Goal: Task Accomplishment & Management: Use online tool/utility

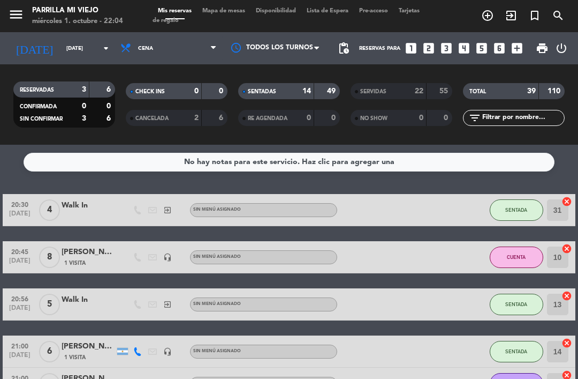
click at [304, 88] on strong "14" at bounding box center [307, 90] width 9 height 7
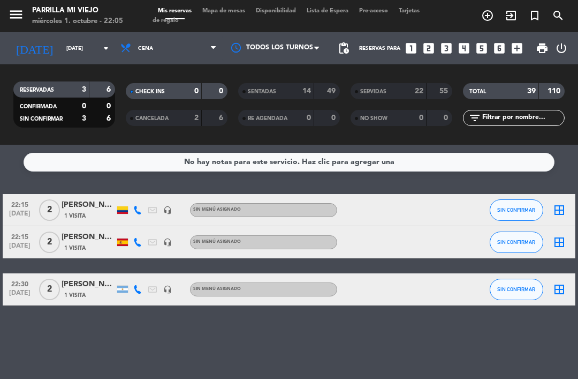
click at [427, 351] on div "No hay notas para este servicio. Haz clic para agregar una 22:15 [DATE] 2 [PERS…" at bounding box center [289, 262] width 578 height 234
click at [511, 232] on div "22:15 [DATE] 2 [PERSON_NAME] 1 Visita headset_mic Sin menú asignado SIN CONFIRM…" at bounding box center [289, 249] width 573 height 111
click at [227, 8] on span "Mapa de mesas" at bounding box center [224, 11] width 54 height 6
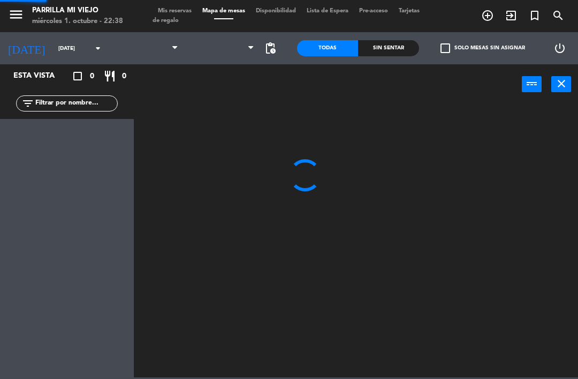
click at [227, 14] on span "Mapa de mesas" at bounding box center [224, 11] width 54 height 6
click at [383, 51] on div "Sin sentar" at bounding box center [388, 48] width 61 height 16
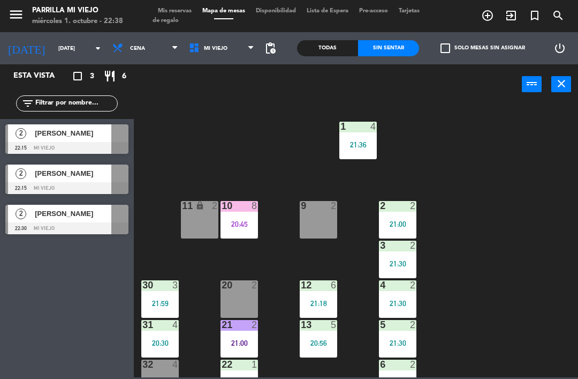
click at [160, 305] on div "21:59" at bounding box center [159, 302] width 37 height 7
click at [521, 228] on div "1 4 21:36 2 2 21:00 9 2 10 8 20:45 11 lock 2 3 2 21:30 4 2 21:30 12 6 21:18 20 …" at bounding box center [359, 240] width 439 height 274
click at [163, 340] on div "20:30" at bounding box center [159, 342] width 37 height 7
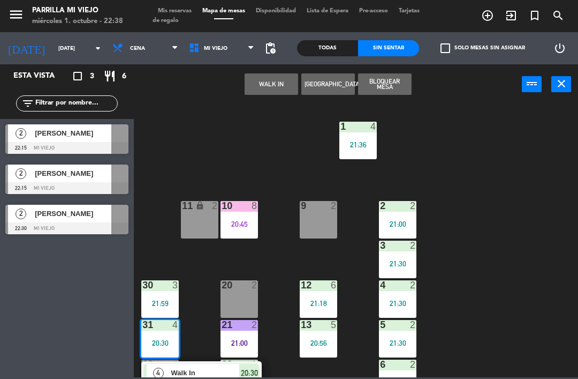
click at [252, 368] on span "20:30" at bounding box center [249, 372] width 17 height 13
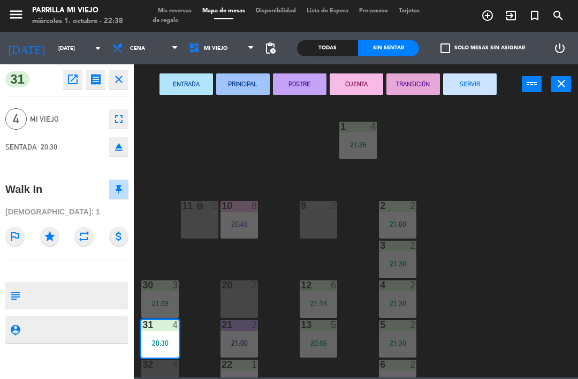
click at [476, 80] on button "SERVIR" at bounding box center [470, 83] width 54 height 21
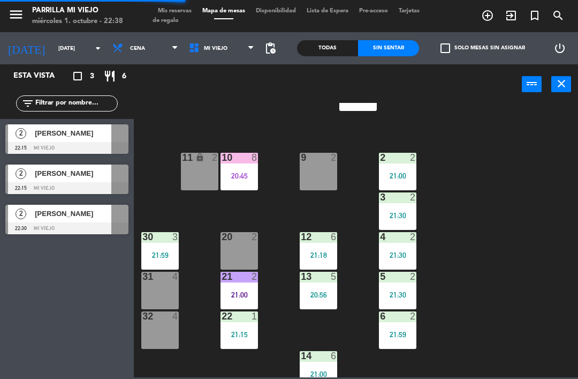
scroll to position [49, 0]
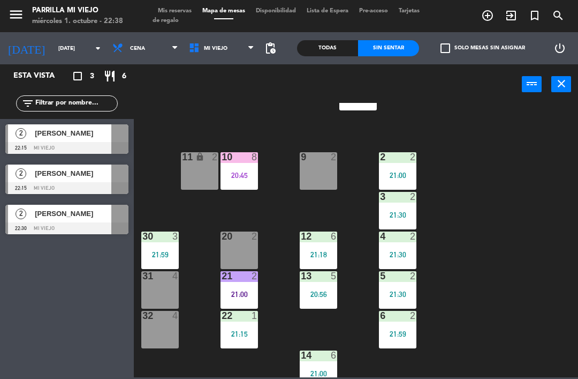
click at [238, 293] on div "21:00" at bounding box center [239, 293] width 37 height 7
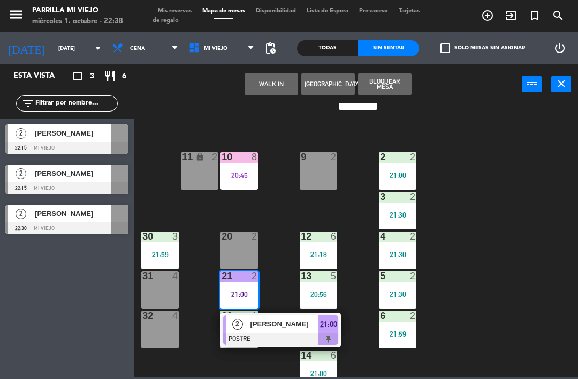
click at [335, 335] on div at bounding box center [280, 339] width 115 height 12
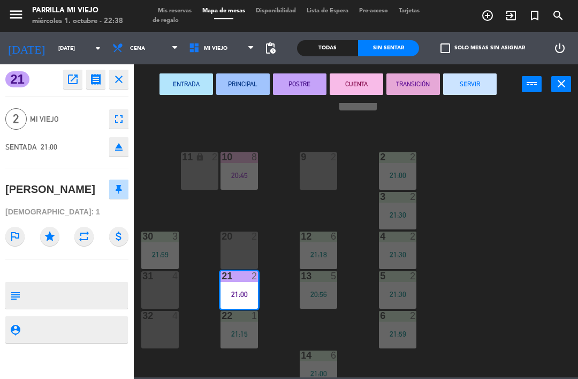
click at [471, 87] on button "SERVIR" at bounding box center [470, 83] width 54 height 21
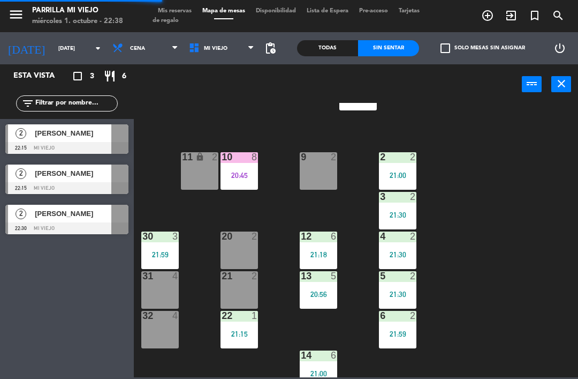
click at [562, 216] on div "1 4 21:36 2 2 21:00 9 2 10 8 20:45 11 lock 2 3 2 21:30 4 2 21:30 12 6 21:18 20 …" at bounding box center [359, 240] width 439 height 274
click at [244, 300] on div "21 2 22:15" at bounding box center [239, 289] width 37 height 37
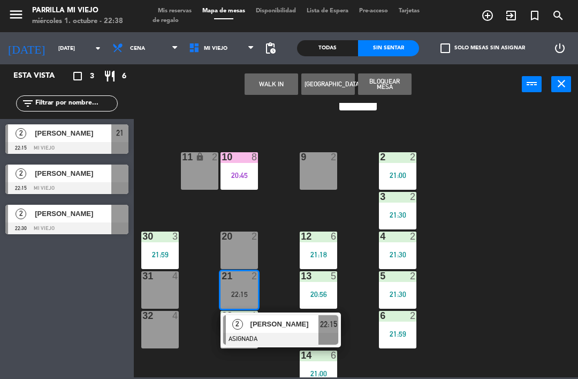
click at [337, 327] on div "22:15" at bounding box center [329, 324] width 20 height 18
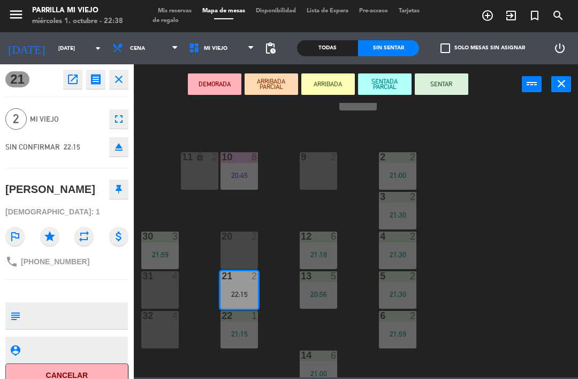
click at [439, 83] on button "SENTAR" at bounding box center [442, 83] width 54 height 21
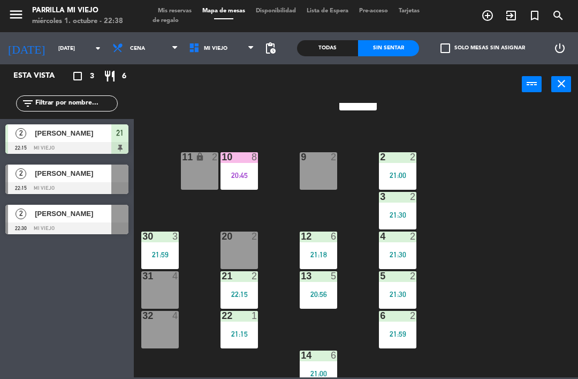
click at [515, 243] on div "1 4 21:36 2 2 21:00 9 2 10 8 20:45 11 lock 2 3 2 21:30 4 2 21:30 12 6 21:18 20 …" at bounding box center [359, 240] width 439 height 274
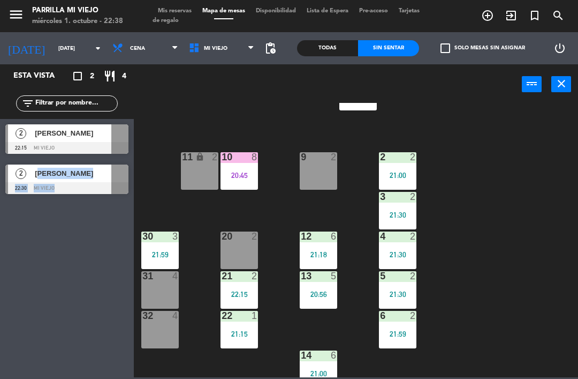
click at [88, 300] on div "Esta vista crop_square 2 restaurant 4 filter_list 2 [PERSON_NAME] 22:15 Mi viej…" at bounding box center [67, 221] width 134 height 314
click at [166, 296] on div "22:30" at bounding box center [159, 293] width 37 height 7
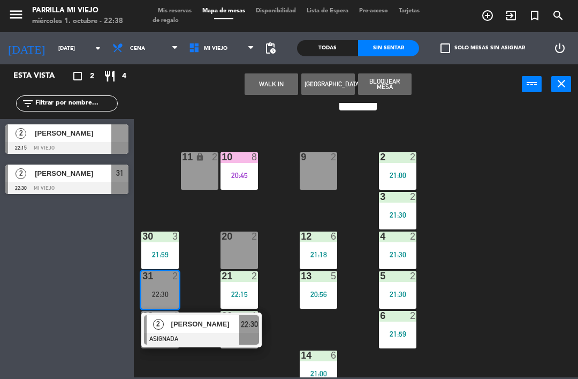
click at [238, 330] on div "[PERSON_NAME]" at bounding box center [205, 324] width 70 height 18
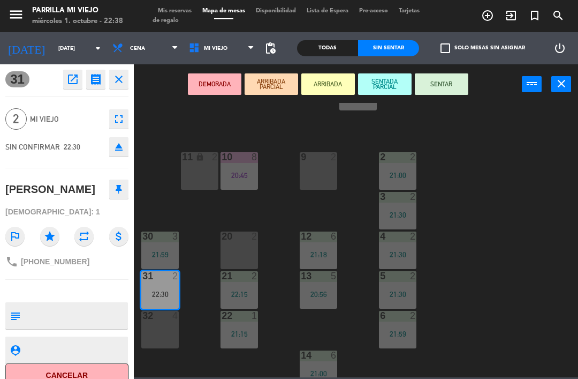
click at [433, 78] on button "SENTAR" at bounding box center [442, 83] width 54 height 21
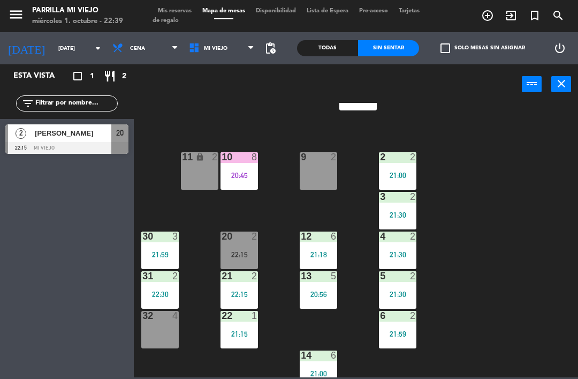
click at [255, 241] on div "2" at bounding box center [255, 236] width 6 height 10
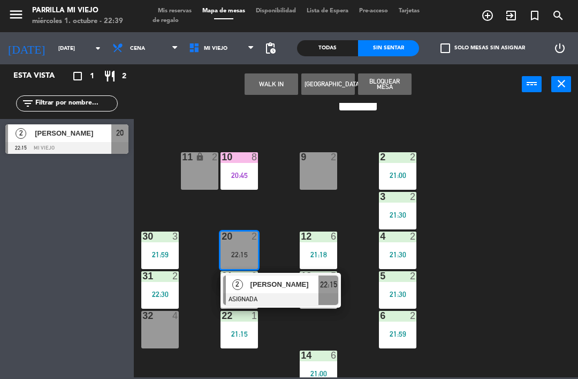
click at [334, 287] on span "22:15" at bounding box center [328, 284] width 17 height 13
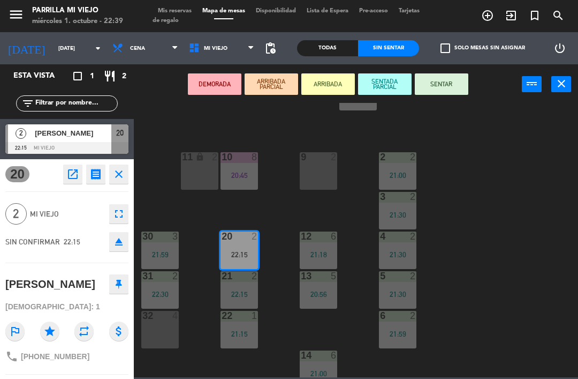
click at [454, 81] on button "SENTAR" at bounding box center [442, 83] width 54 height 21
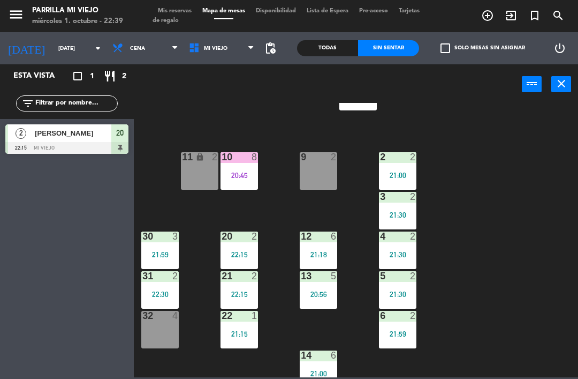
click at [499, 207] on div "1 4 21:36 2 2 21:00 9 2 10 8 20:45 11 lock 2 3 2 21:30 4 2 21:30 12 6 21:18 20 …" at bounding box center [359, 240] width 439 height 274
click at [174, 5] on div "menu Parrilla Mi Viejo [DATE] 1. octubre - 22:39 Mis reservas Mapa de mesas Dis…" at bounding box center [289, 16] width 578 height 32
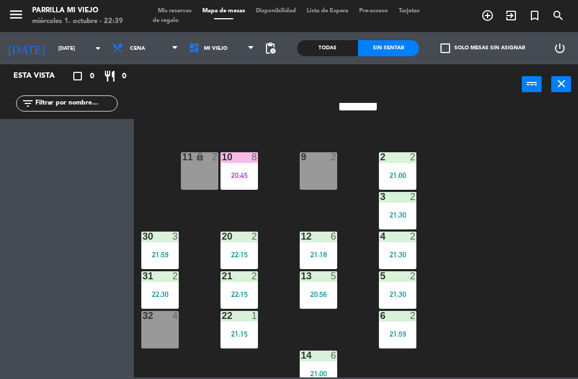
click at [162, 17] on span "Tarjetas de regalo" at bounding box center [286, 16] width 267 height 16
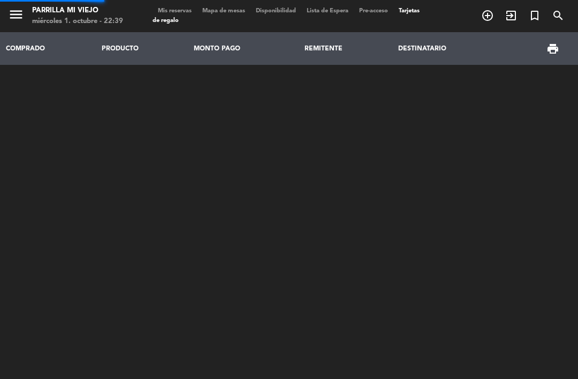
click at [163, 13] on span "Mis reservas" at bounding box center [175, 11] width 44 height 6
